Goal: Navigation & Orientation: Find specific page/section

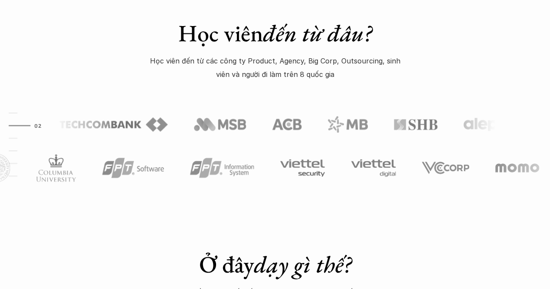
scroll to position [445, 0]
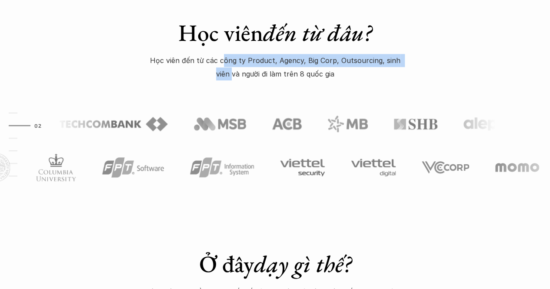
drag, startPoint x: 217, startPoint y: 60, endPoint x: 221, endPoint y: 71, distance: 11.3
click at [221, 71] on p "Học viên đến từ các công ty Product, Agency, Big Corp, Outsourcing, sinh viên v…" at bounding box center [275, 67] width 261 height 27
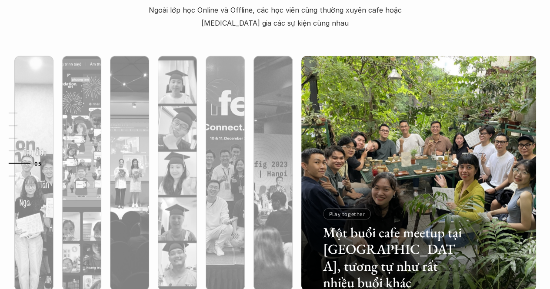
scroll to position [2712, 0]
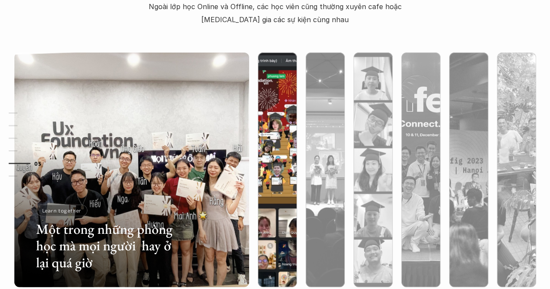
click at [281, 128] on img at bounding box center [277, 170] width 239 height 235
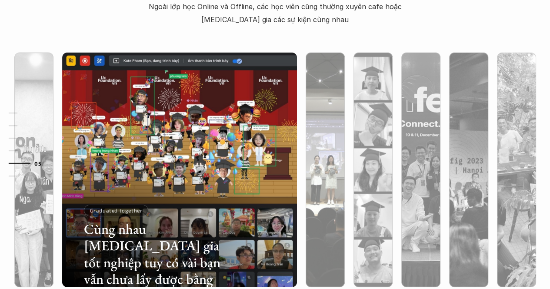
click at [313, 126] on img at bounding box center [325, 170] width 239 height 235
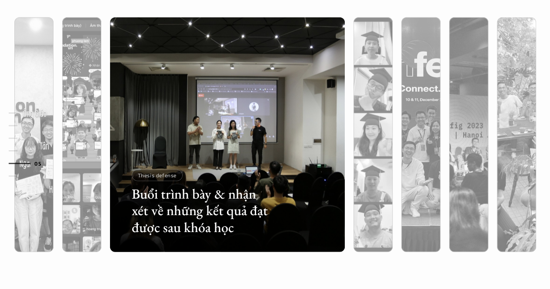
scroll to position [2749, 0]
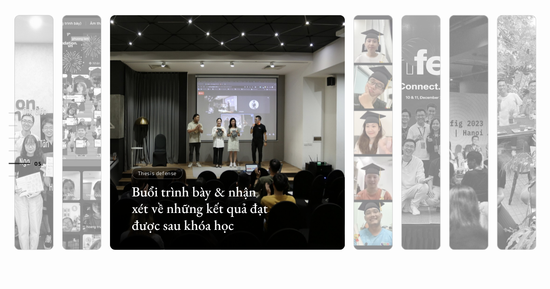
click at [360, 144] on div at bounding box center [373, 179] width 39 height 142
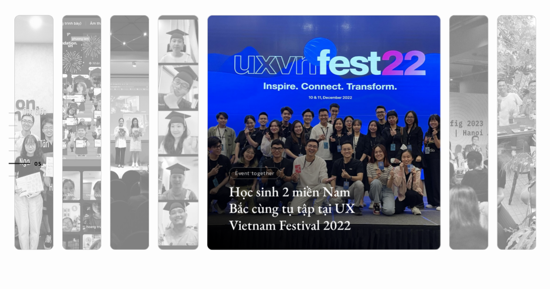
click at [419, 138] on div at bounding box center [323, 179] width 233 height 142
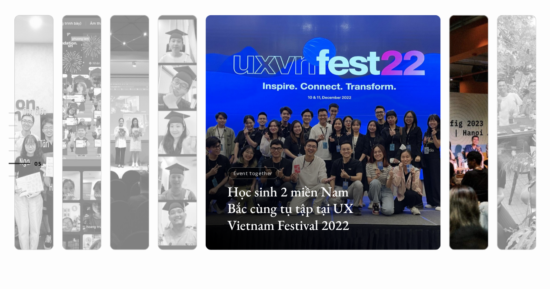
click at [446, 139] on div at bounding box center [469, 132] width 48 height 235
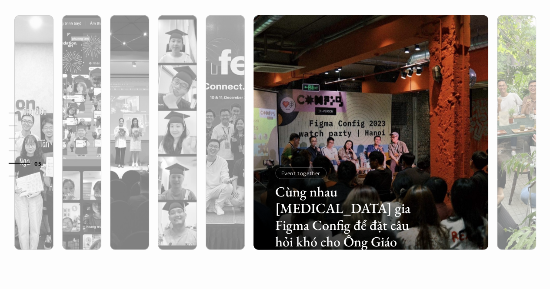
click at [504, 134] on div at bounding box center [516, 179] width 39 height 142
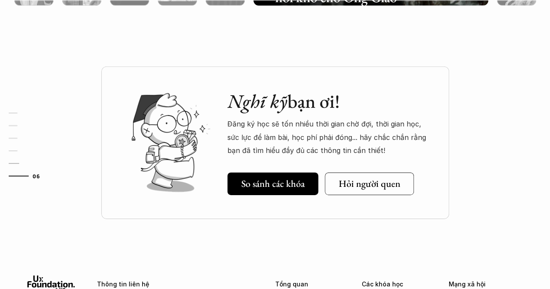
scroll to position [3034, 0]
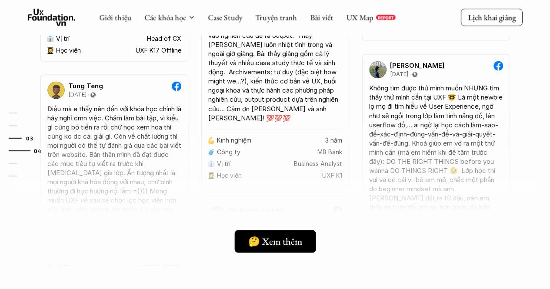
click at [15, 137] on link "03" at bounding box center [29, 138] width 41 height 10
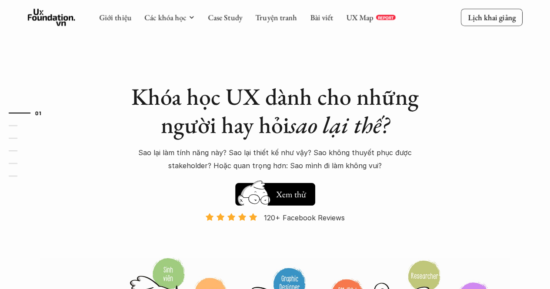
click at [296, 13] on div "Giới thiệu Các khóa học Case Study Truyện tranh Bài viết UX Map REPORT" at bounding box center [247, 17] width 296 height 17
click at [289, 16] on link "Truyện tranh" at bounding box center [276, 17] width 42 height 10
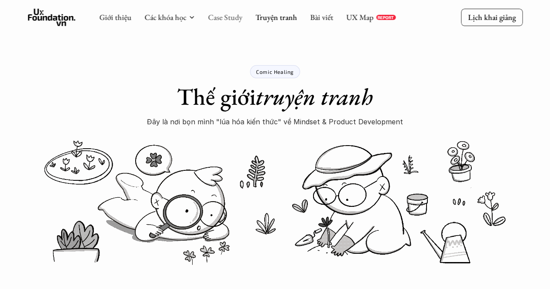
click at [214, 18] on link "Case Study" at bounding box center [225, 17] width 34 height 10
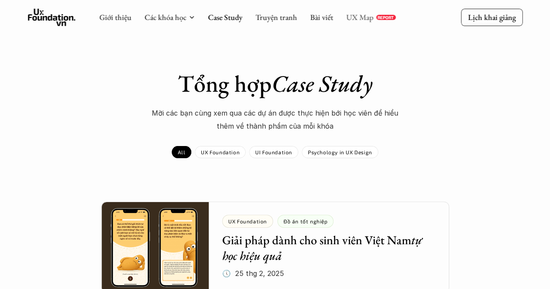
click at [347, 14] on link "UX Map" at bounding box center [359, 17] width 27 height 10
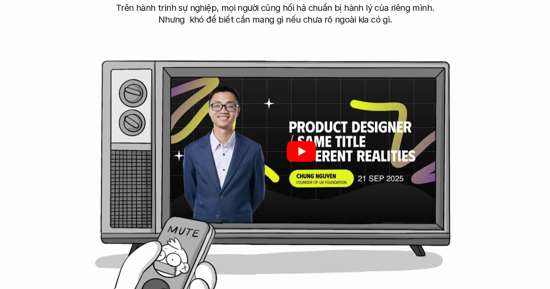
scroll to position [390, 0]
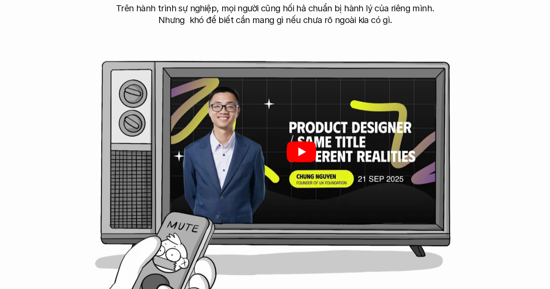
click at [299, 139] on div at bounding box center [301, 151] width 269 height 151
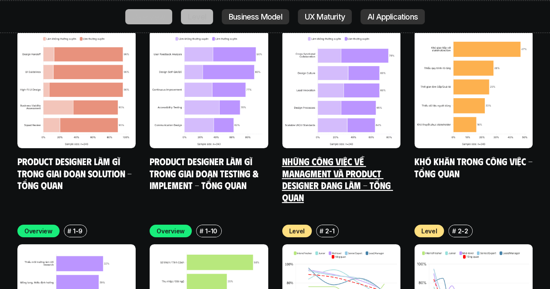
scroll to position [3273, 0]
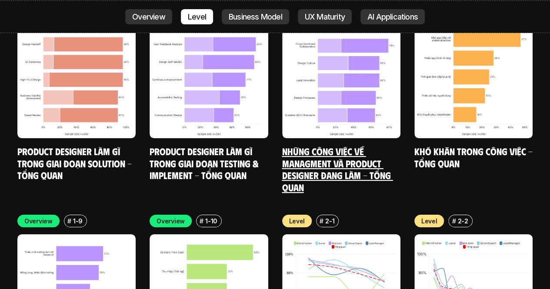
drag, startPoint x: 304, startPoint y: 147, endPoint x: 322, endPoint y: 179, distance: 37.2
click at [322, 218] on h6 "#" at bounding box center [322, 221] width 4 height 7
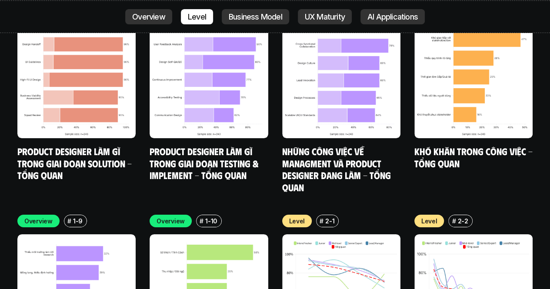
click at [322, 218] on h6 "#" at bounding box center [322, 221] width 4 height 7
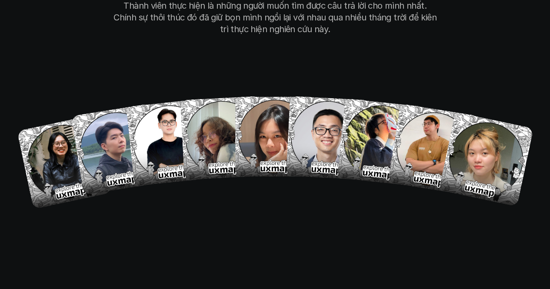
scroll to position [5537, 0]
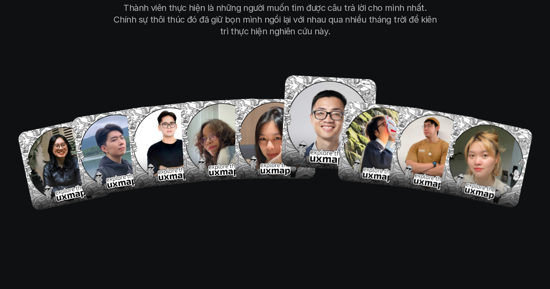
click at [312, 97] on img at bounding box center [329, 123] width 96 height 96
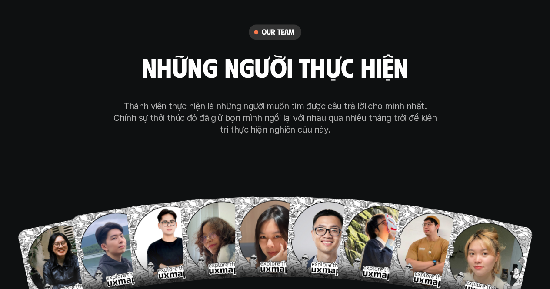
scroll to position [5495, 0]
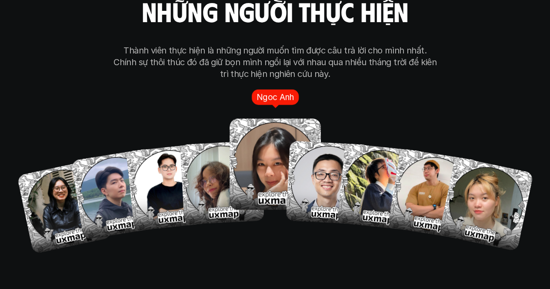
click at [257, 122] on img at bounding box center [275, 163] width 91 height 91
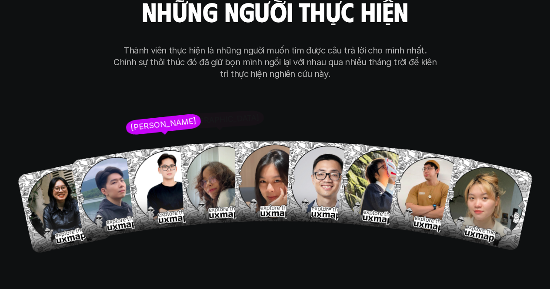
click at [249, 184] on div "[PERSON_NAME] Hai Hong Anh Ngoc Anh Ong Giao Thoa Tran Tien Son To My" at bounding box center [276, 184] width 418 height 131
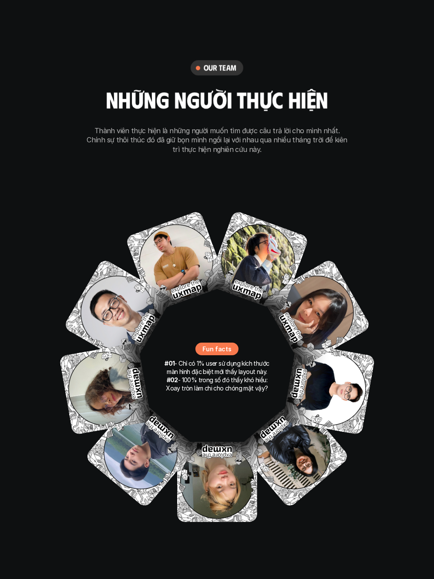
scroll to position [6097, 0]
